Goal: Information Seeking & Learning: Find specific fact

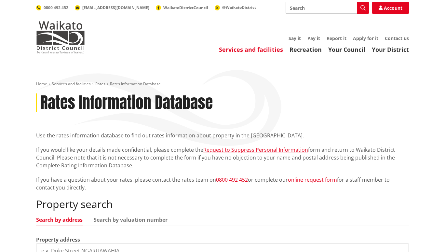
scroll to position [62, 0]
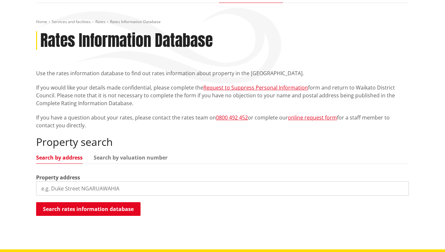
click at [58, 191] on input "search" at bounding box center [222, 188] width 373 height 14
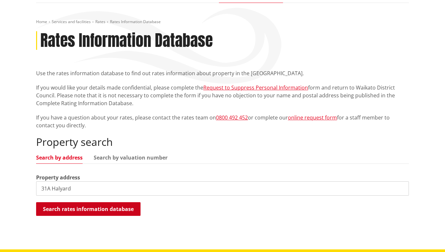
click at [70, 209] on button "Search rates information database" at bounding box center [88, 209] width 104 height 14
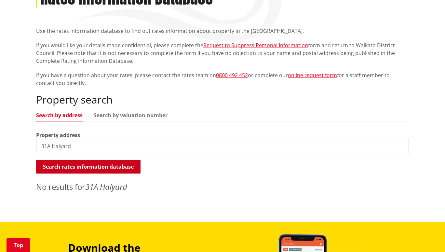
scroll to position [110, 0]
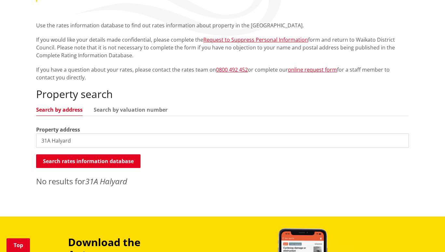
click at [79, 141] on input "31A Halyard" at bounding box center [222, 140] width 373 height 14
drag, startPoint x: 81, startPoint y: 141, endPoint x: 36, endPoint y: 141, distance: 45.5
click at [36, 140] on input "31A Halyard C" at bounding box center [222, 140] width 373 height 14
click at [99, 141] on input "[STREET_ADDRESS]" at bounding box center [222, 140] width 373 height 14
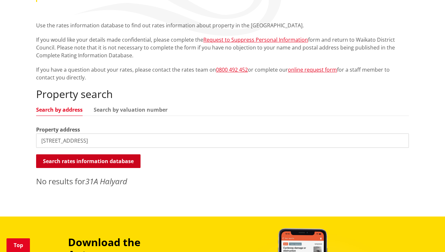
type input "[STREET_ADDRESS]"
click at [90, 162] on button "Search rates information database" at bounding box center [88, 161] width 104 height 14
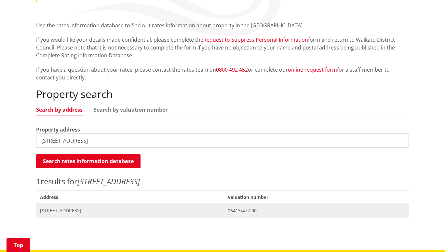
click at [73, 212] on span "[STREET_ADDRESS]" at bounding box center [130, 210] width 180 height 7
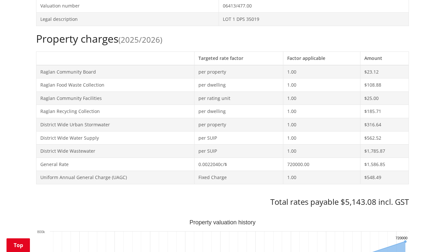
scroll to position [254, 0]
